Goal: Transaction & Acquisition: Obtain resource

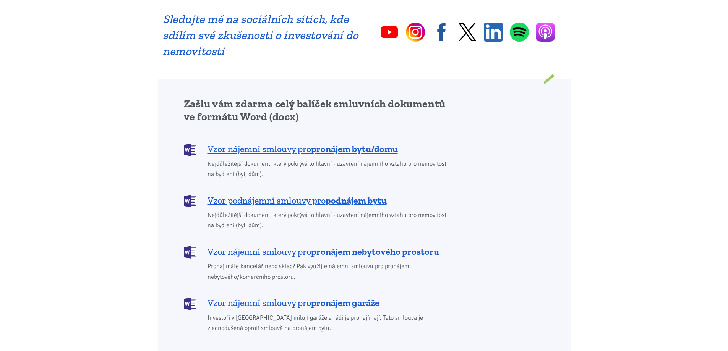
scroll to position [573, 0]
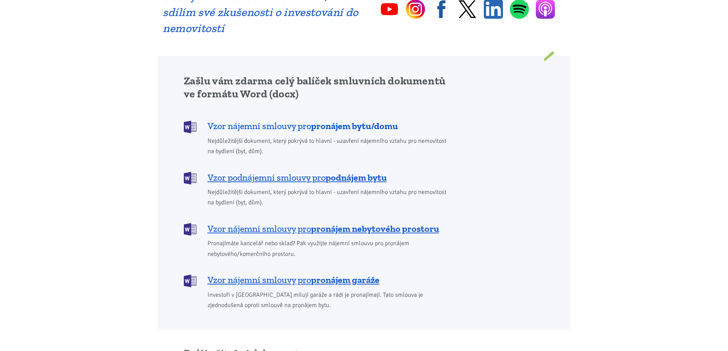
click at [253, 120] on span "Vzor nájemní smlouvy pro pronájem bytu/domu" at bounding box center [302, 126] width 190 height 12
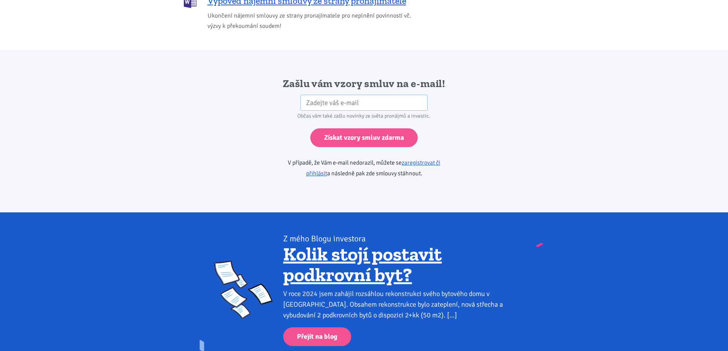
scroll to position [1276, 0]
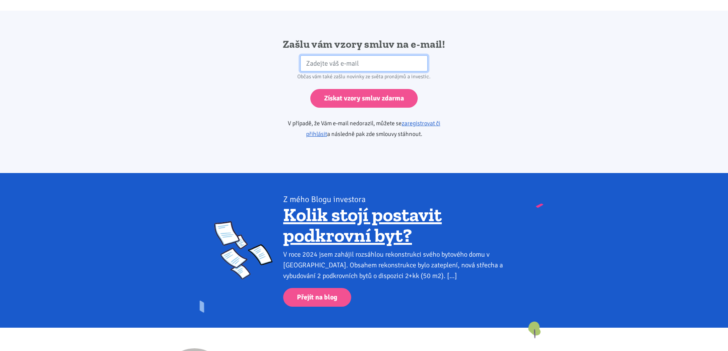
click at [311, 55] on input "email" at bounding box center [363, 63] width 127 height 16
type input "Machyckova1443@seznam.cz"
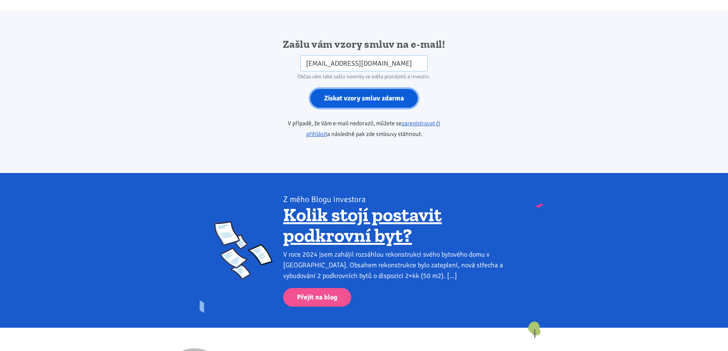
click at [365, 92] on input "Získat vzory smluv zdarma" at bounding box center [363, 98] width 107 height 19
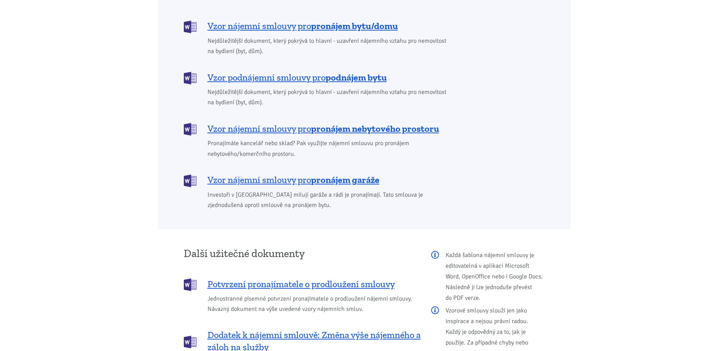
scroll to position [665, 0]
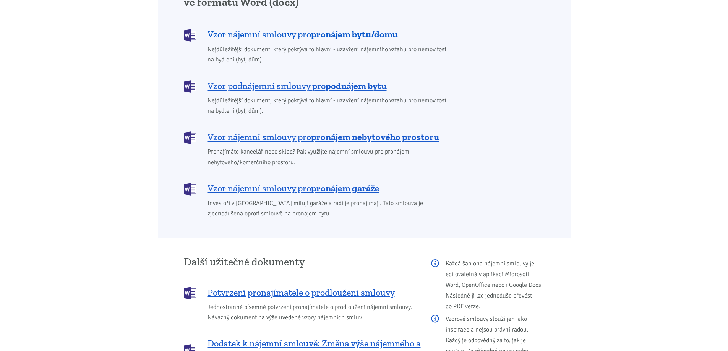
click at [281, 28] on span "Vzor nájemní smlouvy pro pronájem bytu/domu" at bounding box center [302, 34] width 190 height 12
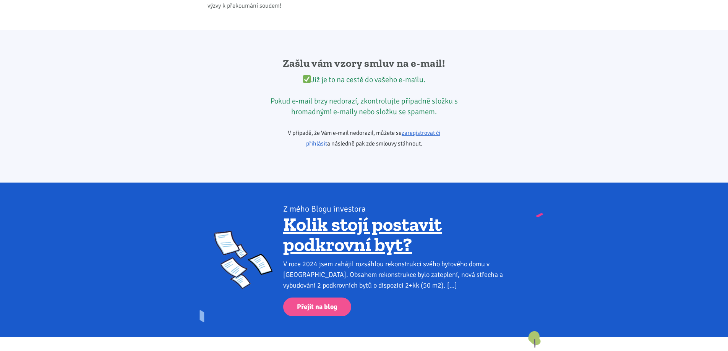
scroll to position [1276, 0]
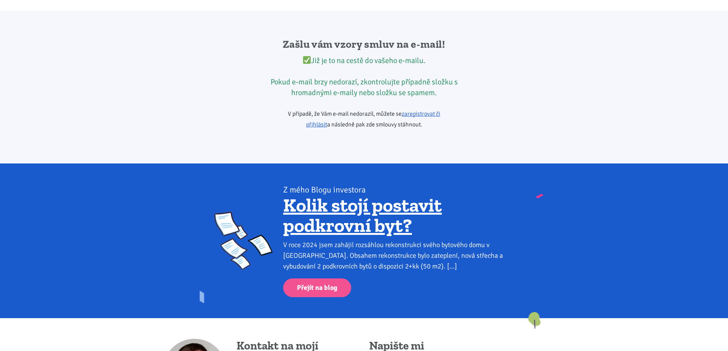
click at [317, 55] on div "Již je to na cestě do vašeho e-mailu. Pokud e-mail brzy nedorazí, zkontrolujte …" at bounding box center [364, 76] width 196 height 43
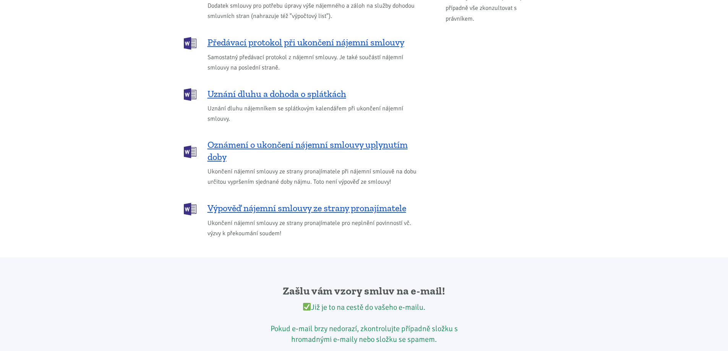
scroll to position [970, 0]
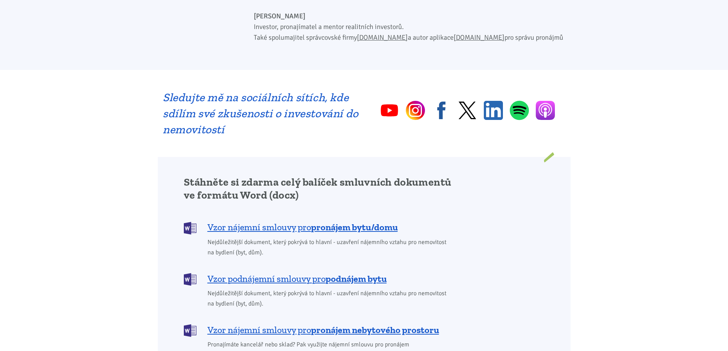
scroll to position [535, 0]
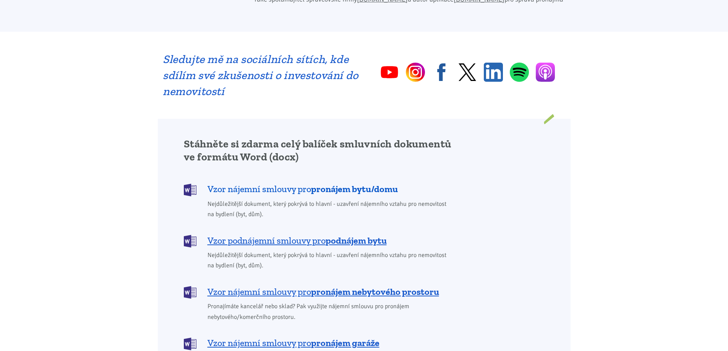
click at [309, 183] on span "Vzor nájemní smlouvy pro pronájem bytu/domu" at bounding box center [302, 189] width 190 height 12
